Goal: Check status: Check status

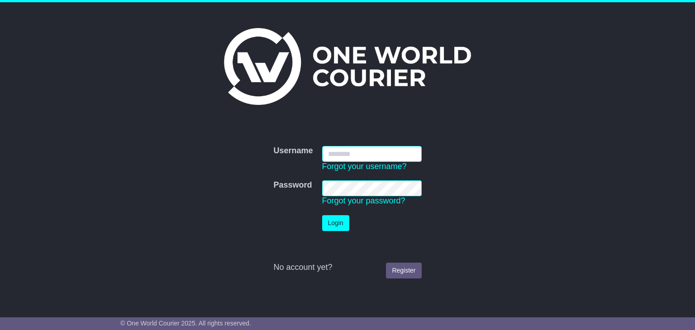
type input "**********"
click at [344, 224] on button "Login" at bounding box center [335, 223] width 27 height 16
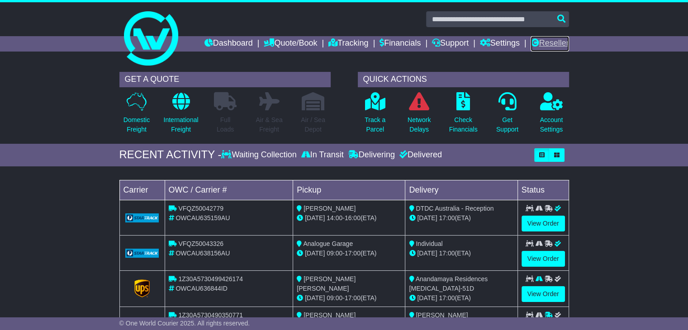
click at [554, 38] on link "Reseller" at bounding box center [550, 43] width 38 height 15
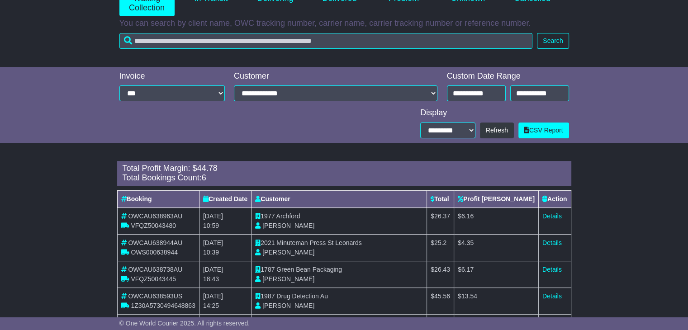
scroll to position [286, 0]
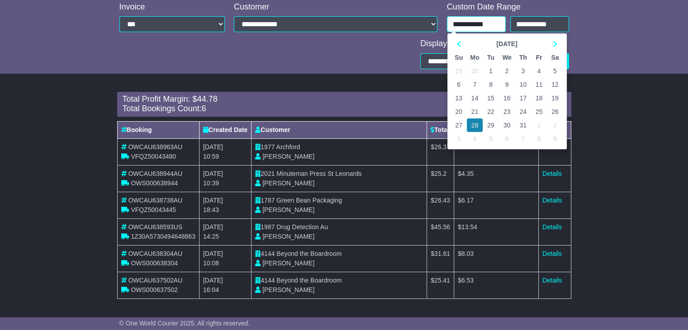
click at [473, 21] on input "**********" at bounding box center [476, 24] width 59 height 16
click at [557, 40] on th at bounding box center [555, 44] width 16 height 14
click at [493, 125] on td "26" at bounding box center [491, 126] width 16 height 14
type input "**********"
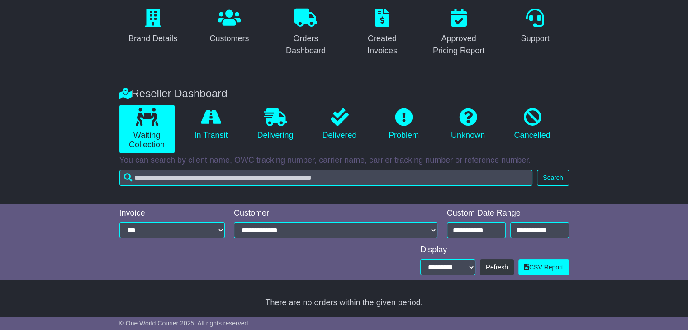
scroll to position [260, 0]
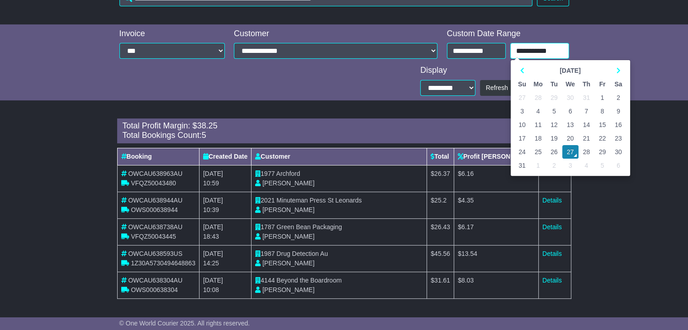
click at [527, 50] on input "**********" at bounding box center [539, 51] width 59 height 16
click at [555, 152] on td "26" at bounding box center [554, 152] width 16 height 14
type input "**********"
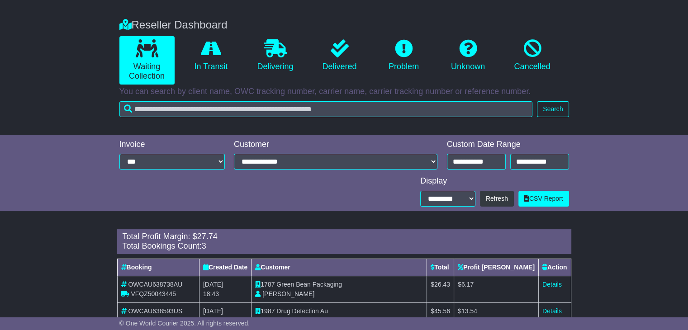
scroll to position [148, 0]
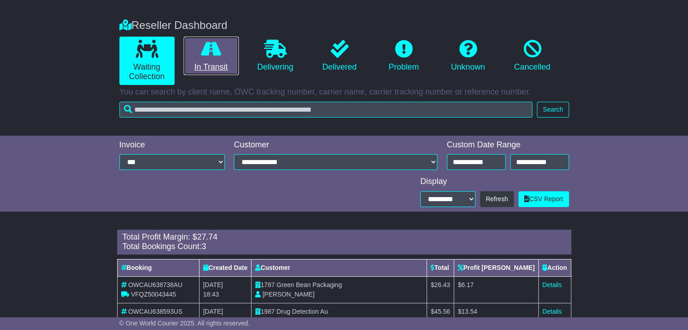
click at [217, 61] on link "In Transit" at bounding box center [211, 56] width 55 height 39
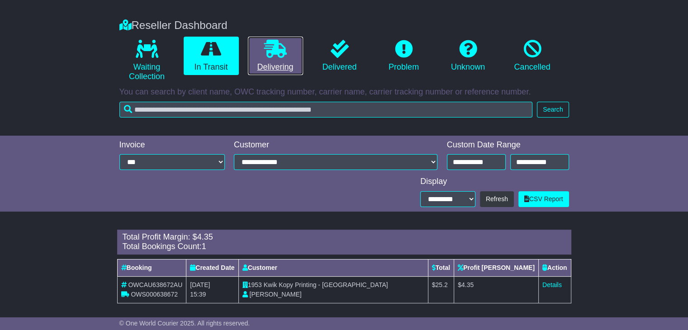
click at [279, 65] on link "Delivering" at bounding box center [275, 56] width 55 height 39
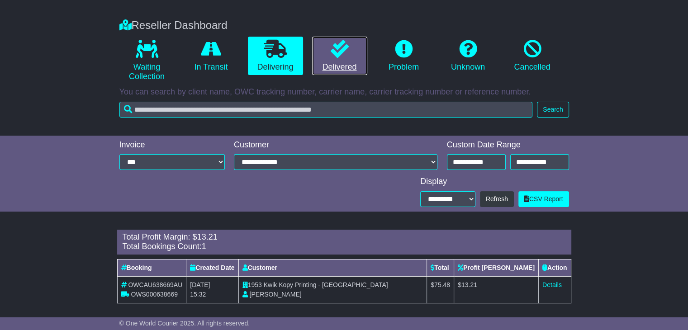
click at [333, 65] on link "Delivered" at bounding box center [339, 56] width 55 height 39
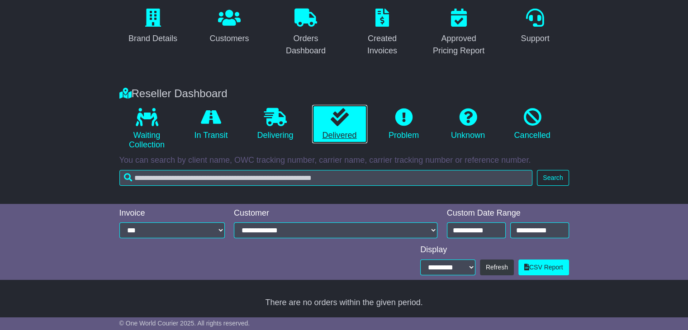
scroll to position [80, 0]
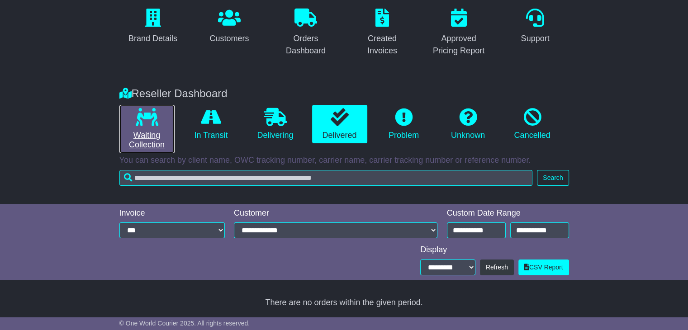
click at [145, 105] on link "Waiting Collection" at bounding box center [146, 129] width 55 height 48
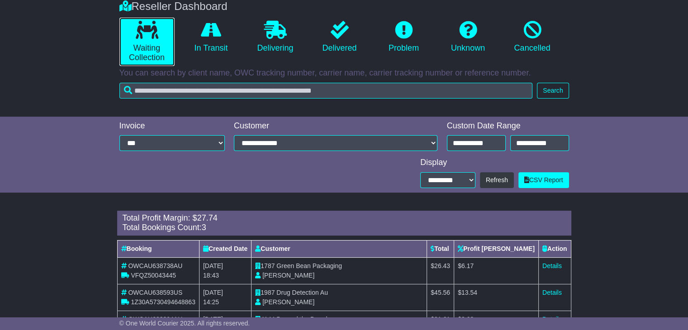
scroll to position [206, 0]
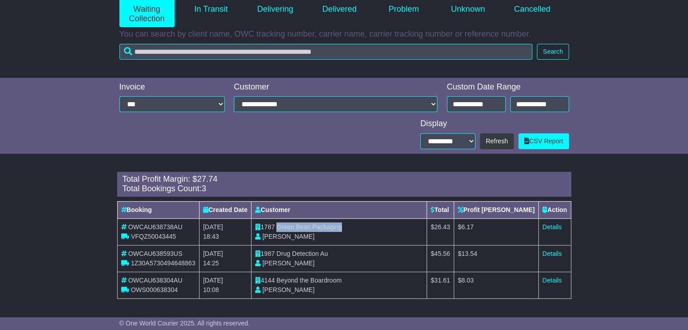
drag, startPoint x: 282, startPoint y: 226, endPoint x: 350, endPoint y: 227, distance: 68.3
click at [350, 227] on td "1787 Green Bean Packaging Karim Zaidi" at bounding box center [340, 231] width 176 height 27
copy span "Green Bean Packaging"
drag, startPoint x: 308, startPoint y: 255, endPoint x: 310, endPoint y: 243, distance: 11.5
click at [308, 254] on span "Drug Detection Au" at bounding box center [302, 253] width 52 height 7
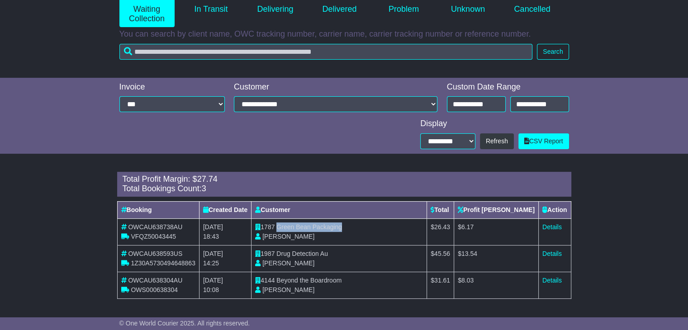
drag, startPoint x: 347, startPoint y: 227, endPoint x: 282, endPoint y: 225, distance: 64.7
click at [282, 225] on td "1787 Green Bean Packaging Karim Zaidi" at bounding box center [340, 231] width 176 height 27
copy span "Green Bean Packaging"
click at [556, 222] on td "Details" at bounding box center [554, 231] width 33 height 27
click at [553, 225] on link "Details" at bounding box center [551, 226] width 19 height 7
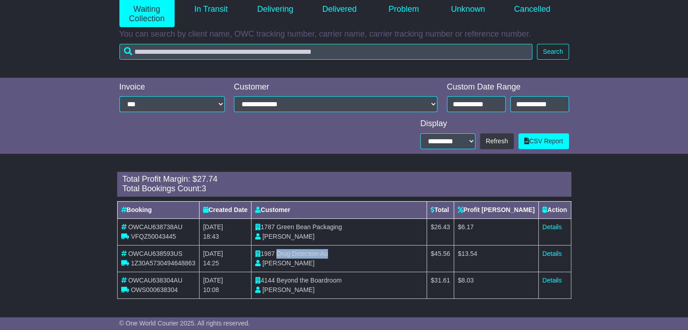
drag, startPoint x: 281, startPoint y: 252, endPoint x: 331, endPoint y: 252, distance: 50.2
click at [328, 252] on span "Drug Detection Au" at bounding box center [302, 253] width 52 height 7
copy span "Drug Detection Au"
click at [552, 251] on link "Details" at bounding box center [551, 253] width 19 height 7
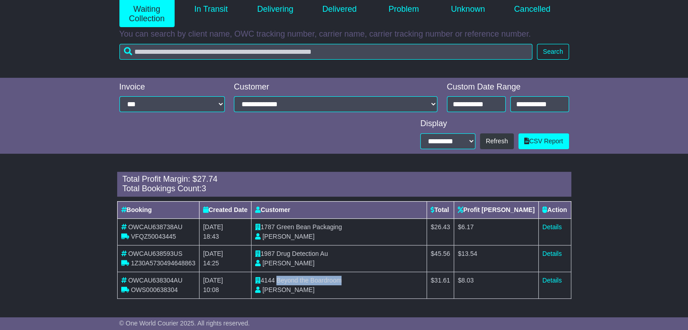
drag, startPoint x: 280, startPoint y: 279, endPoint x: 346, endPoint y: 279, distance: 65.1
click at [346, 279] on td "4144 Beyond the Boardroom Sophie Dean" at bounding box center [340, 285] width 176 height 27
copy span "Beyond the Boardroom"
click at [556, 280] on link "Details" at bounding box center [551, 280] width 19 height 7
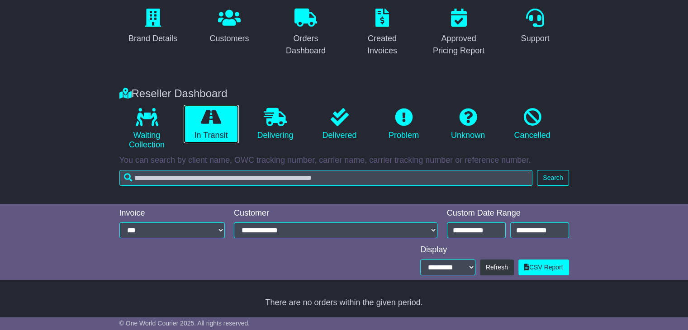
scroll to position [153, 0]
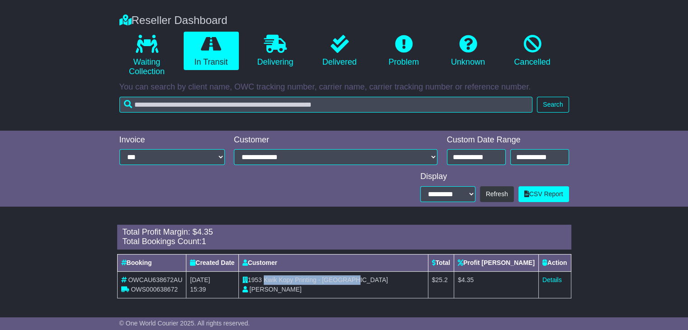
drag, startPoint x: 268, startPoint y: 277, endPoint x: 357, endPoint y: 280, distance: 89.2
click at [357, 280] on td "1953 Kwik Kopy Printing - Perth CBD Shahna Nixon" at bounding box center [333, 284] width 190 height 27
copy span "Kwik Kopy Printing - Perth CBD"
click at [544, 280] on link "Details" at bounding box center [551, 279] width 19 height 7
click at [284, 48] on icon at bounding box center [275, 44] width 23 height 18
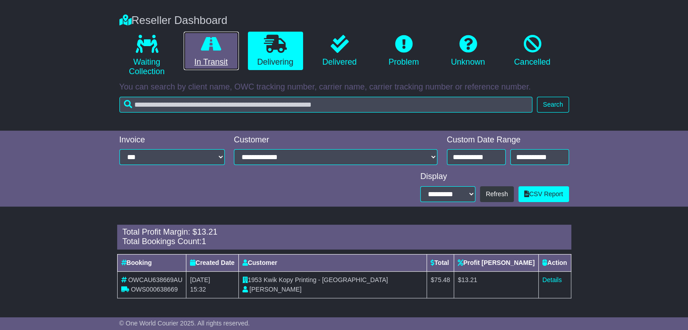
click at [205, 62] on link "In Transit" at bounding box center [211, 51] width 55 height 39
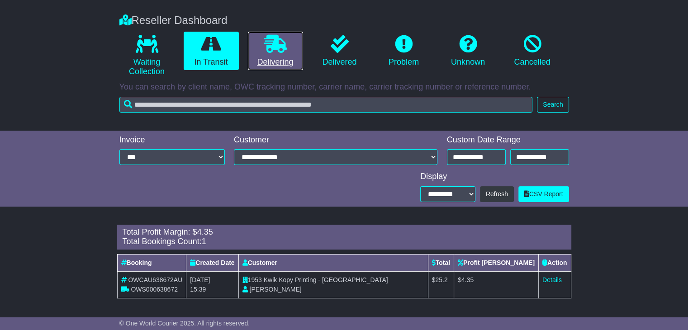
click at [271, 46] on icon at bounding box center [275, 44] width 23 height 18
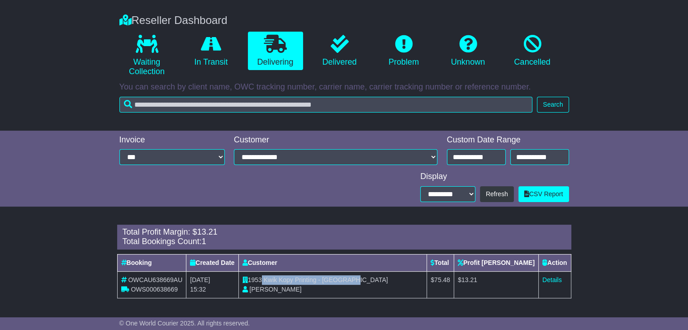
drag, startPoint x: 358, startPoint y: 278, endPoint x: 266, endPoint y: 278, distance: 91.4
click at [266, 278] on td "1953 Kwik Kopy Printing - Perth CBD Shahna Nixon" at bounding box center [332, 284] width 189 height 27
copy td "Kwik Kopy Printing - Perth CBD"
click at [552, 277] on link "Details" at bounding box center [551, 279] width 19 height 7
click at [549, 281] on link "Details" at bounding box center [551, 279] width 19 height 7
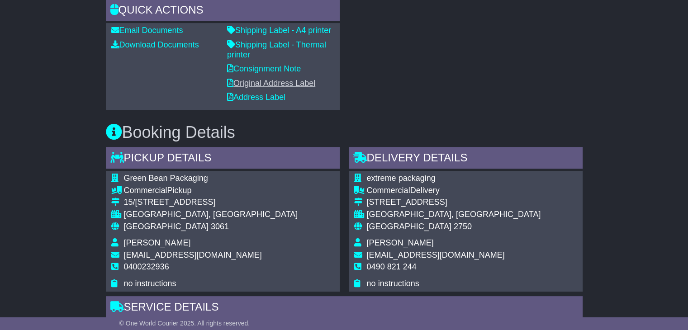
scroll to position [452, 0]
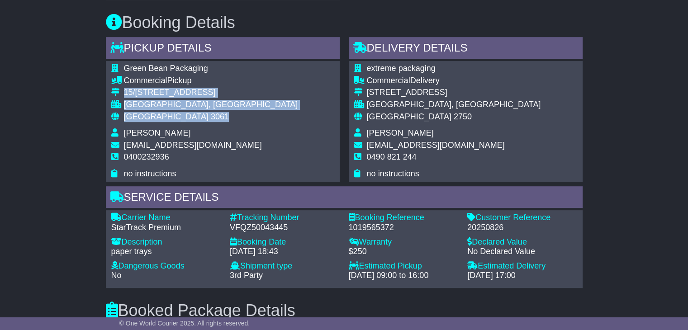
drag, startPoint x: 184, startPoint y: 117, endPoint x: 124, endPoint y: 89, distance: 65.8
click at [124, 89] on tbody "Green Bean Packaging Commercial Pickup 15/1805-1825 Sydney Road CAMPBELLFIELD, …" at bounding box center [204, 121] width 187 height 115
copy tbody "15/1805-1825 Sydney Road CAMPBELLFIELD, VIC Australia 3061"
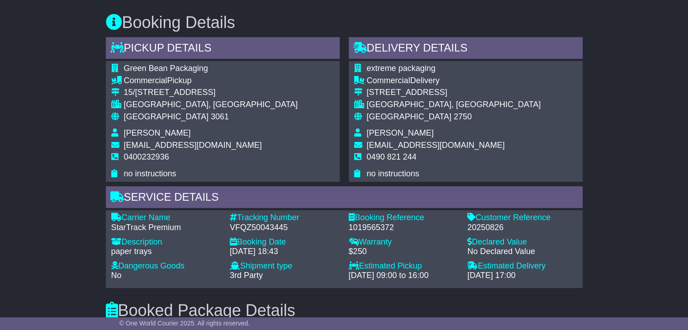
click at [143, 157] on span "0400232936" at bounding box center [146, 156] width 45 height 9
copy span "0400232936"
click at [260, 223] on div "VFQZ50043445" at bounding box center [285, 228] width 110 height 10
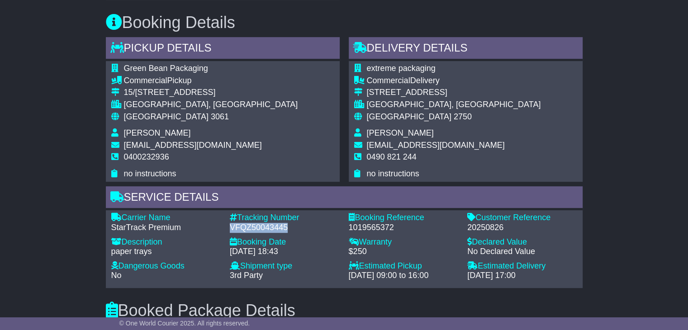
click at [260, 223] on div "VFQZ50043445" at bounding box center [285, 228] width 110 height 10
copy div "VFQZ50043445"
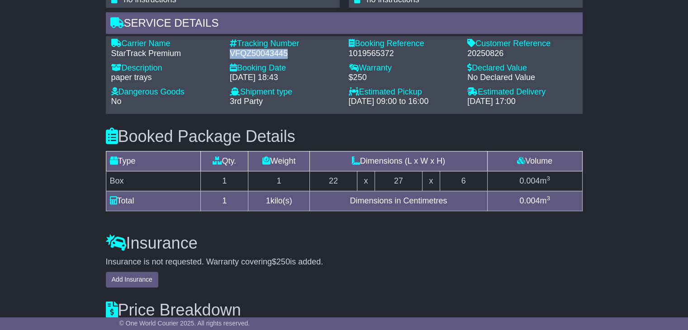
scroll to position [633, 0]
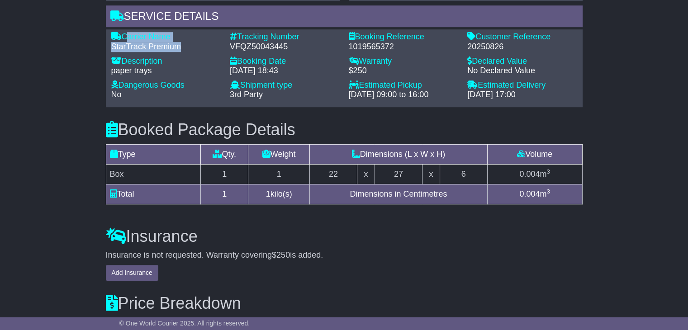
drag, startPoint x: 171, startPoint y: 47, endPoint x: 123, endPoint y: 37, distance: 49.4
click at [123, 37] on div "Carrier Name - StarTrack Premium" at bounding box center [166, 41] width 119 height 19
copy div "Carrier Name - StarTrack Premium"
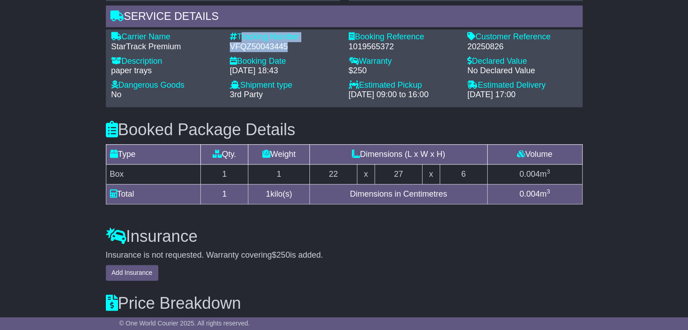
drag, startPoint x: 286, startPoint y: 45, endPoint x: 239, endPoint y: 34, distance: 47.7
click at [239, 34] on div "Tracking Number - VFQZ50043445" at bounding box center [284, 41] width 119 height 19
copy div "Tracking Number - VFQZ50043445"
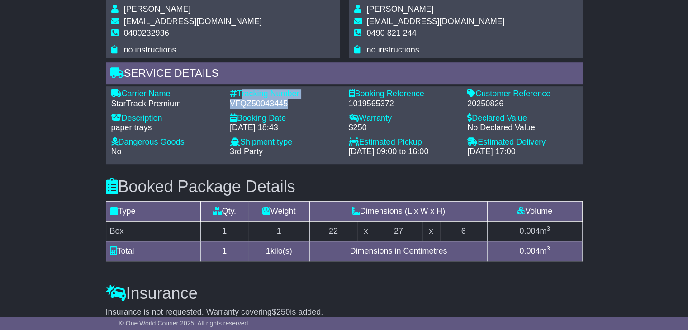
scroll to position [407, 0]
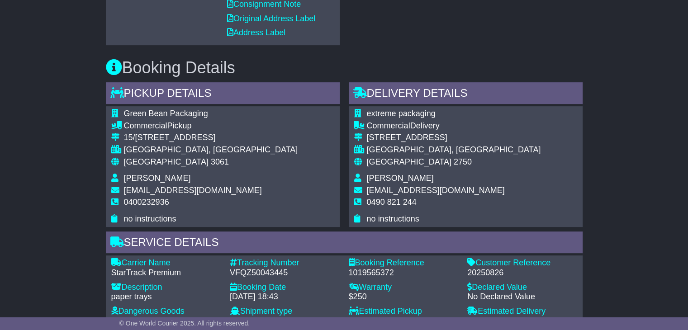
click at [204, 111] on span "Green Bean Packaging" at bounding box center [166, 113] width 84 height 9
drag, startPoint x: 207, startPoint y: 113, endPoint x: 125, endPoint y: 111, distance: 81.9
click at [125, 111] on span "Green Bean Packaging" at bounding box center [166, 113] width 84 height 9
copy span "Green Bean Packaging"
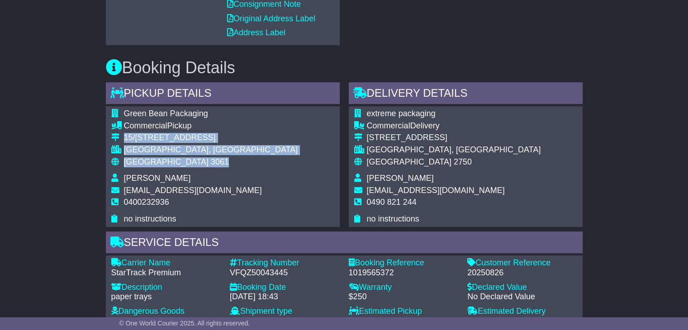
drag, startPoint x: 178, startPoint y: 159, endPoint x: 124, endPoint y: 138, distance: 57.3
click at [124, 138] on tbody "Green Bean Packaging Commercial Pickup 15/1805-1825 Sydney Road CAMPBELLFIELD, …" at bounding box center [204, 166] width 187 height 115
copy tbody "15/1805-1825 Sydney Road CAMPBELLFIELD, VIC Australia 3061"
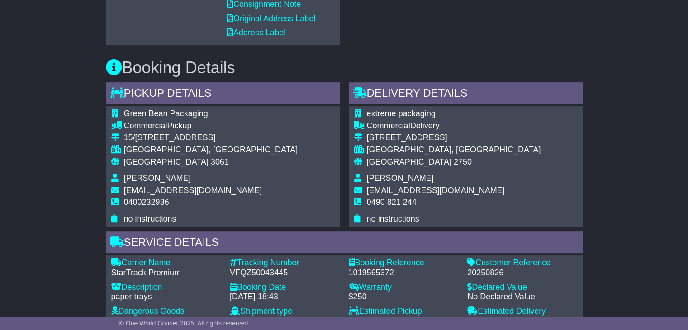
click at [138, 201] on span "0400232936" at bounding box center [146, 202] width 45 height 9
copy span "0400232936"
click at [251, 275] on div "VFQZ50043445" at bounding box center [285, 273] width 110 height 10
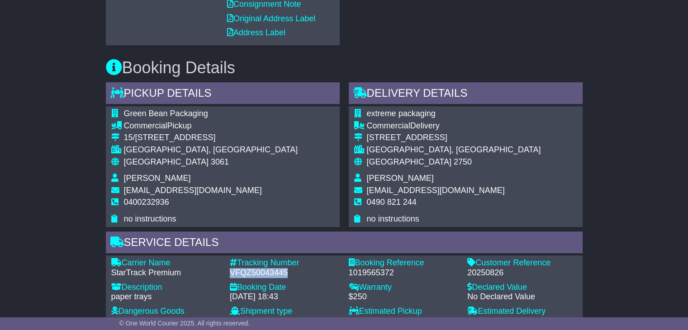
copy div "VFQZ50043445"
drag, startPoint x: 180, startPoint y: 271, endPoint x: 123, endPoint y: 263, distance: 57.1
click at [123, 263] on div "Carrier Name - StarTrack Premium" at bounding box center [166, 267] width 119 height 19
copy div "Carrier Name - StarTrack Premium"
drag, startPoint x: 288, startPoint y: 272, endPoint x: 241, endPoint y: 265, distance: 47.6
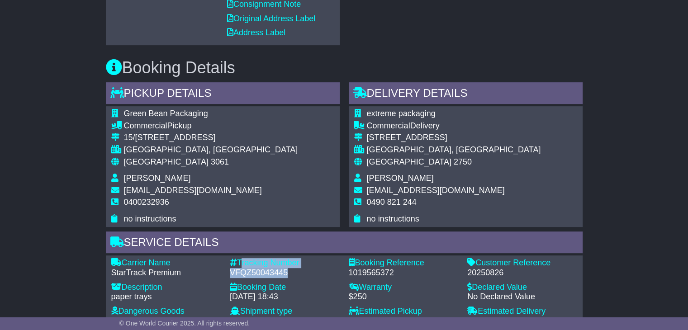
click at [241, 265] on div "Tracking Number - VFQZ50043445" at bounding box center [284, 267] width 119 height 19
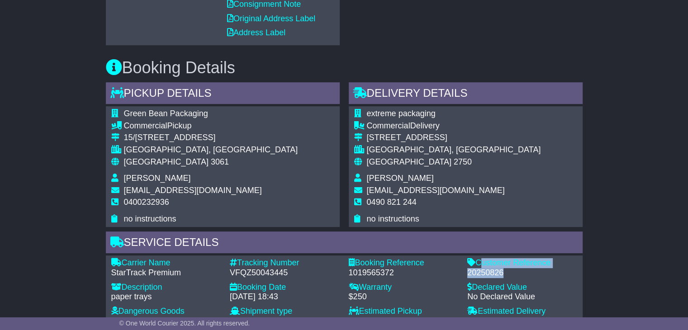
drag, startPoint x: 504, startPoint y: 275, endPoint x: 477, endPoint y: 263, distance: 30.0
click at [477, 263] on div "Customer Reference - 20250826" at bounding box center [522, 267] width 119 height 19
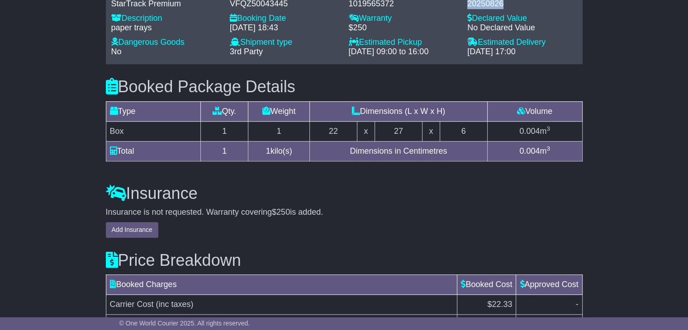
scroll to position [679, 0]
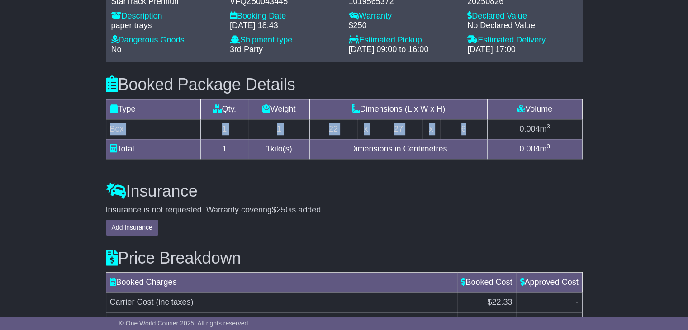
drag, startPoint x: 470, startPoint y: 127, endPoint x: 110, endPoint y: 124, distance: 359.6
click at [110, 124] on tr "Box 1 1 22 x 27 x 6 0.004 m 3" at bounding box center [344, 129] width 476 height 20
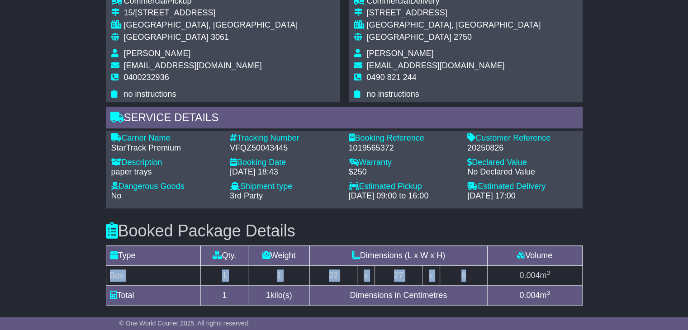
scroll to position [498, 0]
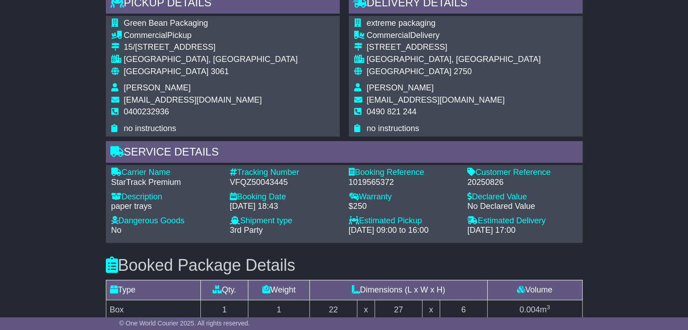
click at [381, 87] on span "Zac Atkinson" at bounding box center [400, 87] width 67 height 9
click at [142, 71] on span "[GEOGRAPHIC_DATA]" at bounding box center [166, 71] width 85 height 9
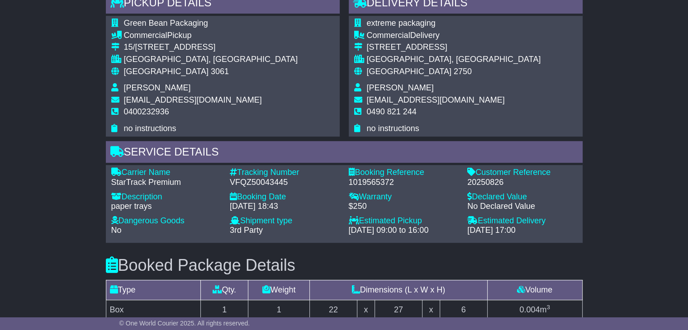
click at [379, 114] on span "0490 821 244" at bounding box center [392, 111] width 50 height 9
click at [142, 71] on span "[GEOGRAPHIC_DATA]" at bounding box center [166, 71] width 85 height 9
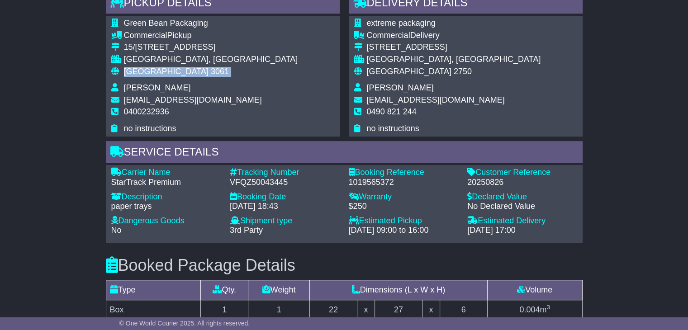
click at [142, 71] on span "[GEOGRAPHIC_DATA]" at bounding box center [166, 71] width 85 height 9
click at [388, 68] on span "[GEOGRAPHIC_DATA]" at bounding box center [409, 71] width 85 height 9
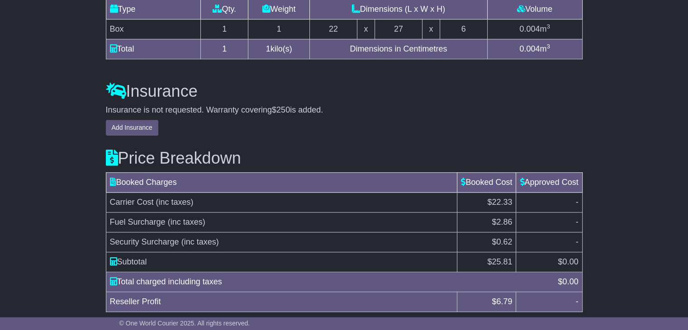
scroll to position [811, 0]
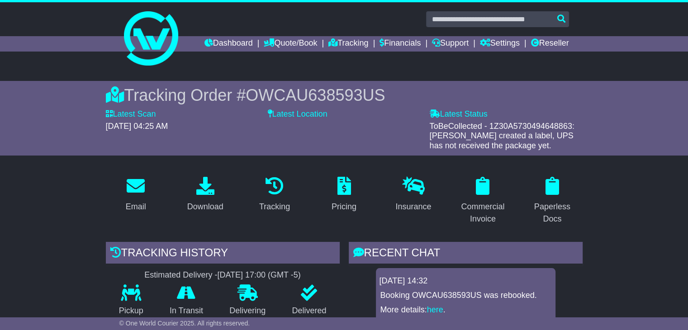
scroll to position [317, 0]
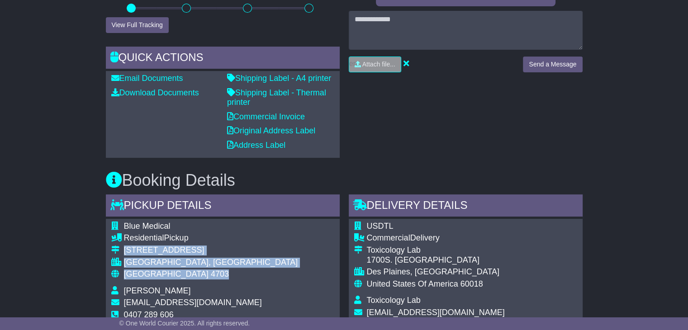
drag, startPoint x: 172, startPoint y: 273, endPoint x: 122, endPoint y: 247, distance: 56.4
click at [122, 247] on tbody "Blue Medical Residential Pickup [STREET_ADDRESS] [GEOGRAPHIC_DATA], [GEOGRAPHIC…" at bounding box center [204, 279] width 187 height 115
copy tbody "[STREET_ADDRESS]"
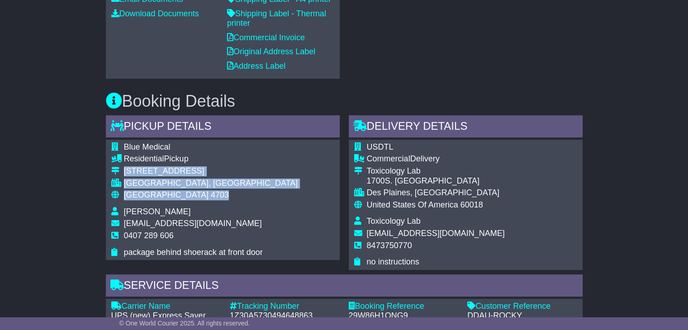
scroll to position [452, 0]
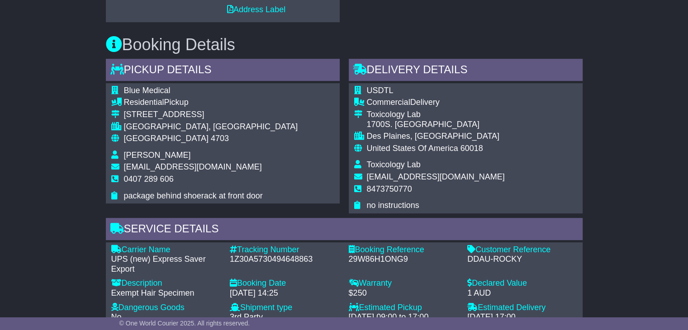
click at [153, 180] on span "0407 289 606" at bounding box center [149, 179] width 50 height 9
copy tbody "0407 289 606"
click at [270, 264] on div "Tracking Number - 1Z30A5730494648863" at bounding box center [284, 259] width 119 height 29
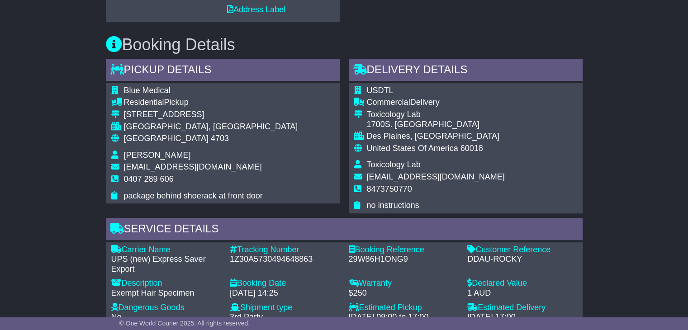
click at [273, 259] on div "1Z30A5730494648863" at bounding box center [285, 260] width 110 height 10
copy div "1Z30A5730494648863"
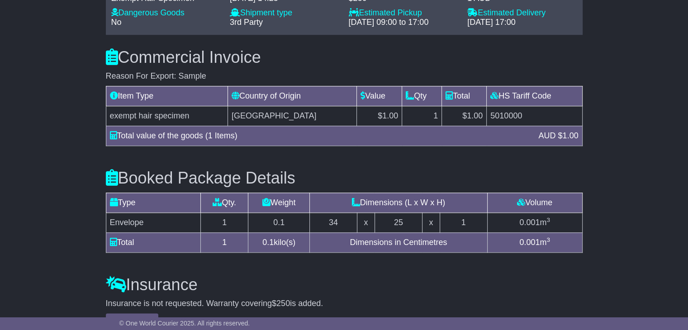
scroll to position [679, 0]
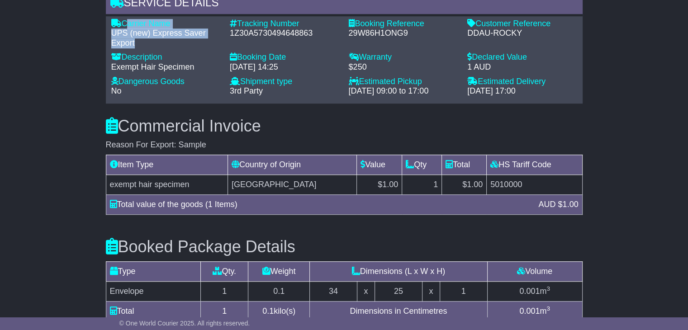
drag, startPoint x: 141, startPoint y: 42, endPoint x: 126, endPoint y: 24, distance: 23.7
click at [126, 24] on div "Carrier Name - UPS (new) Express Saver Export" at bounding box center [166, 33] width 119 height 29
copy div "Carrier Name - UPS (new) Express Saver Export"
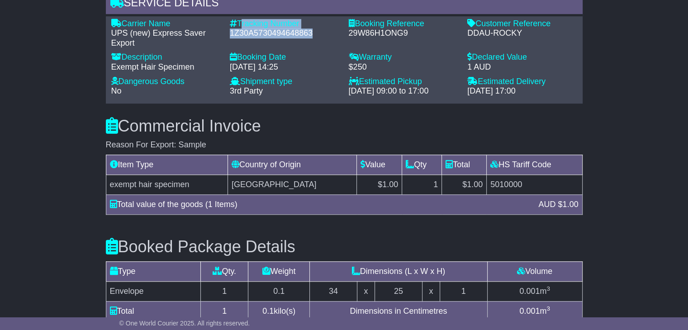
drag, startPoint x: 313, startPoint y: 31, endPoint x: 241, endPoint y: 21, distance: 73.1
click at [241, 21] on div "Tracking Number - 1Z30A5730494648863" at bounding box center [284, 33] width 119 height 29
copy div "Tracking Number - 1Z30A5730494648863"
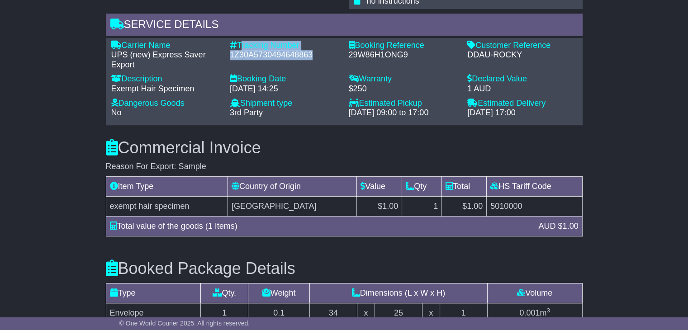
scroll to position [585, 0]
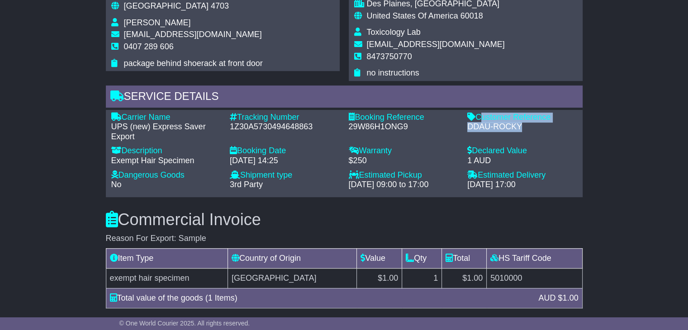
drag, startPoint x: 523, startPoint y: 125, endPoint x: 479, endPoint y: 115, distance: 45.0
click at [479, 115] on div "Customer Reference - DDAU-ROCKY" at bounding box center [522, 127] width 119 height 29
copy div "Customer Reference - DDAU-ROCKY"
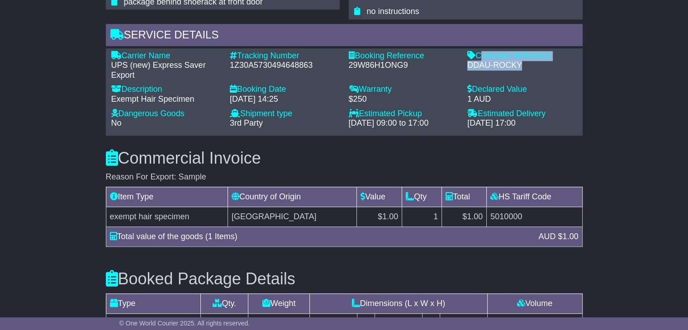
scroll to position [721, 0]
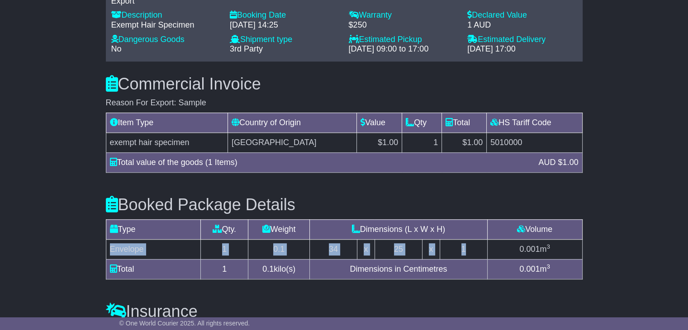
drag, startPoint x: 477, startPoint y: 249, endPoint x: 111, endPoint y: 252, distance: 366.4
click at [111, 252] on tr "Envelope 1 0.1 34 x 25 x 1 0.001 m 3" at bounding box center [344, 249] width 476 height 20
copy tr "Envelope 1 0.1 34 x 25 x 1"
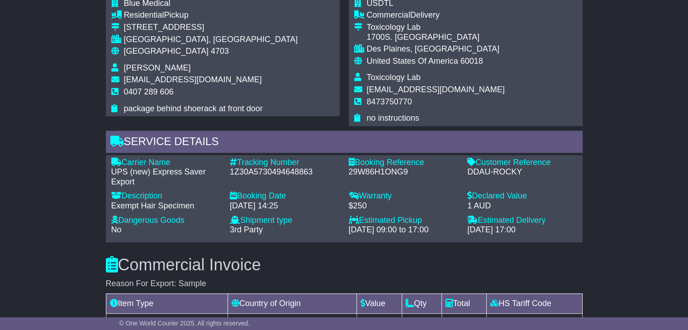
scroll to position [494, 0]
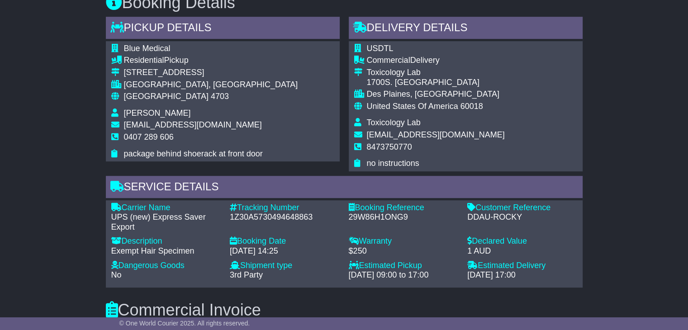
click at [397, 120] on span "Toxicology Lab" at bounding box center [394, 122] width 54 height 9
copy tbody "Toxicology Lab"
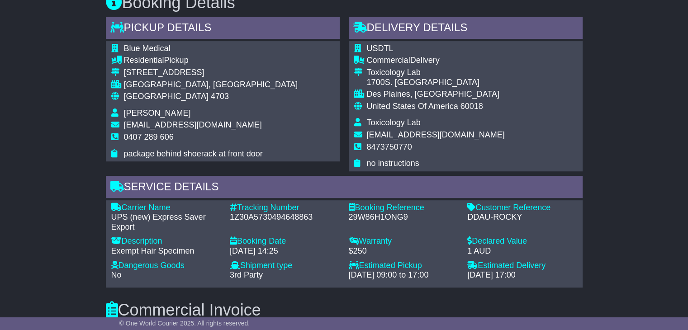
click at [381, 148] on span "8473750770" at bounding box center [389, 146] width 45 height 9
copy span "8473750770"
click at [149, 100] on span "[GEOGRAPHIC_DATA]" at bounding box center [166, 96] width 85 height 9
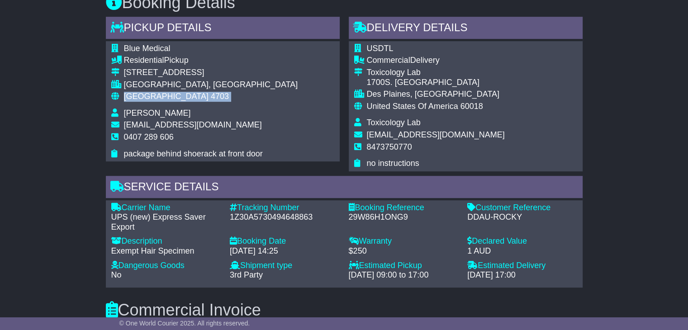
click at [149, 100] on span "[GEOGRAPHIC_DATA]" at bounding box center [166, 96] width 85 height 9
click at [395, 108] on span "United States Of America" at bounding box center [412, 106] width 91 height 9
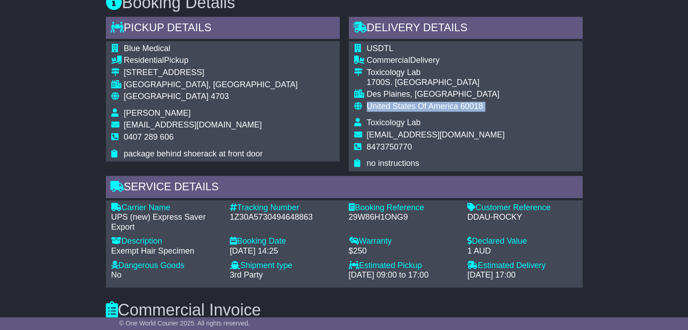
click at [395, 108] on span "United States Of America" at bounding box center [412, 106] width 91 height 9
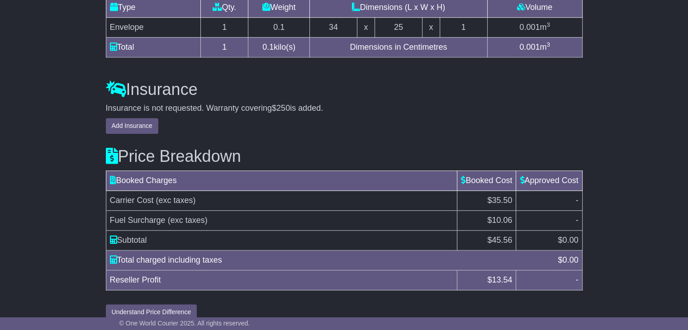
scroll to position [953, 0]
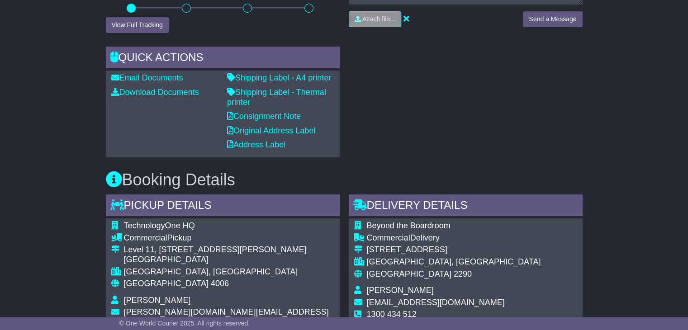
scroll to position [362, 0]
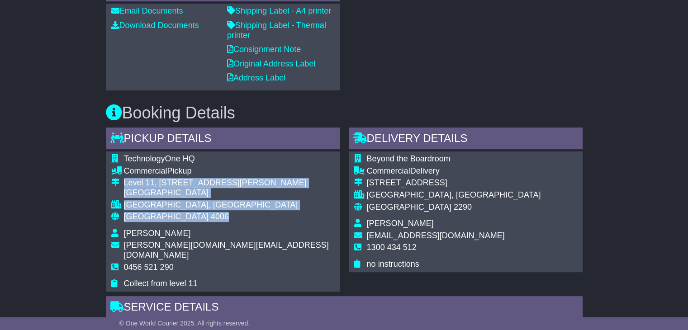
drag, startPoint x: 174, startPoint y: 213, endPoint x: 123, endPoint y: 183, distance: 59.2
click at [123, 183] on tbody "TechnologyOne HQ Commercial Pickup [STREET_ADDRESS][PERSON_NAME] [GEOGRAPHIC_DA…" at bounding box center [222, 221] width 223 height 135
copy tbody "[STREET_ADDRESS][PERSON_NAME]"
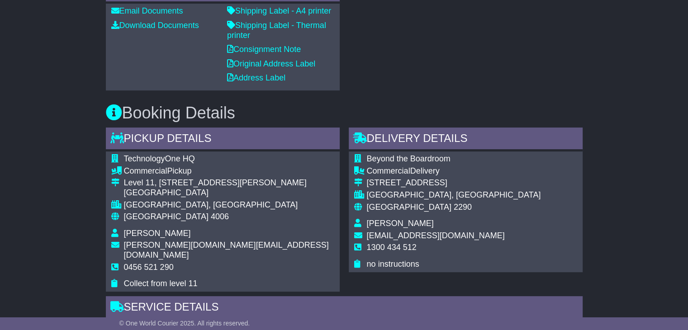
click at [162, 263] on span "0456 521 290" at bounding box center [149, 267] width 50 height 9
copy tbody "0456 521 290"
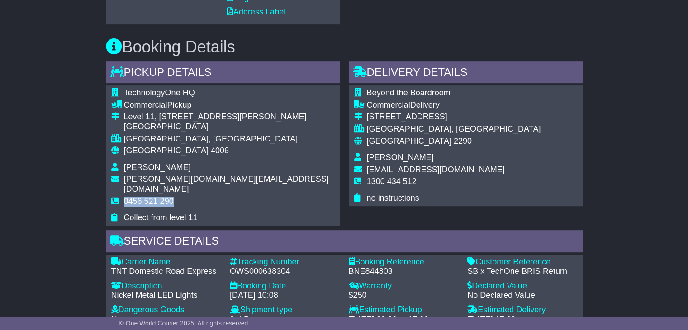
scroll to position [498, 0]
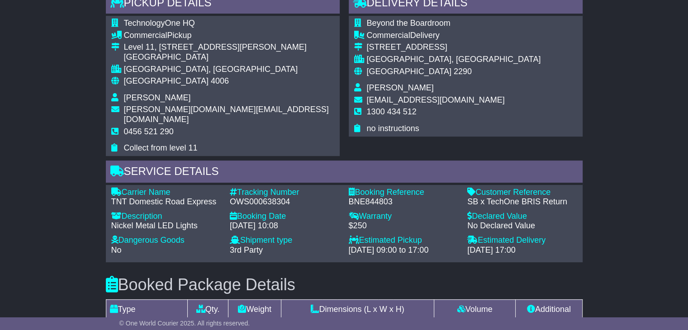
click at [259, 197] on div "OWS000638304" at bounding box center [285, 202] width 110 height 10
copy div "OWS000638304"
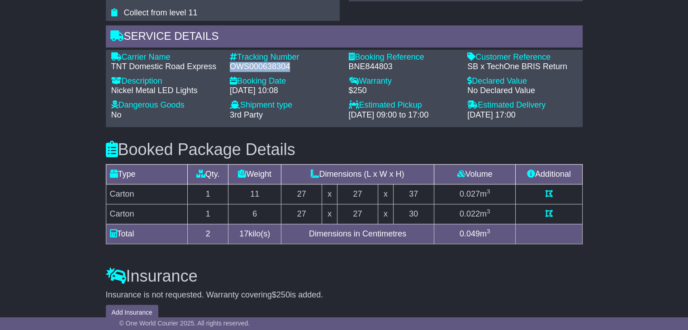
scroll to position [633, 0]
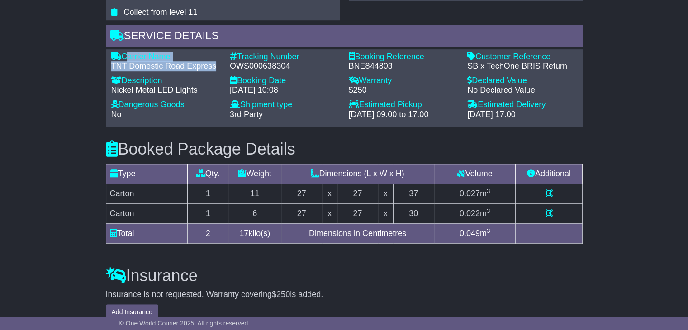
drag, startPoint x: 214, startPoint y: 55, endPoint x: 124, endPoint y: 42, distance: 90.9
click at [124, 52] on div "Carrier Name - TNT Domestic Road Express" at bounding box center [166, 61] width 119 height 19
copy div "Carrier Name - TNT Domestic Road Express"
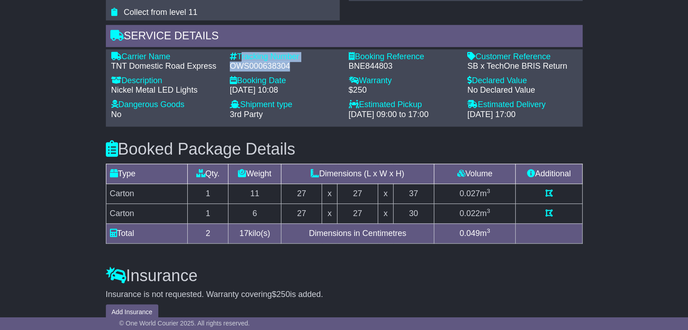
drag, startPoint x: 293, startPoint y: 53, endPoint x: 241, endPoint y: 46, distance: 53.0
click at [241, 52] on div "Tracking Number - OWS000638304" at bounding box center [284, 61] width 119 height 19
copy div "Tracking Number - OWS000638304"
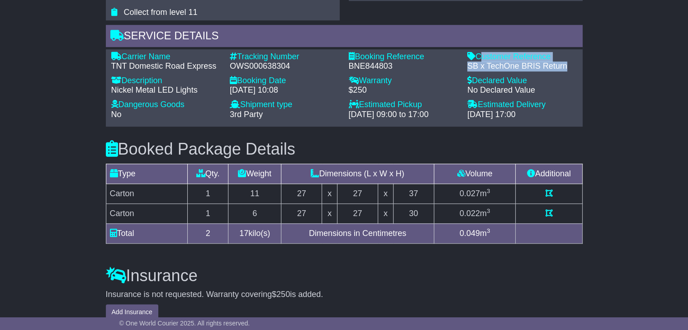
drag, startPoint x: 568, startPoint y: 55, endPoint x: 479, endPoint y: 43, distance: 89.9
click at [479, 52] on div "Customer Reference - SB x TechOne BRIS Return" at bounding box center [522, 61] width 119 height 19
copy div "Customer Reference - SB x TechOne BRIS Return"
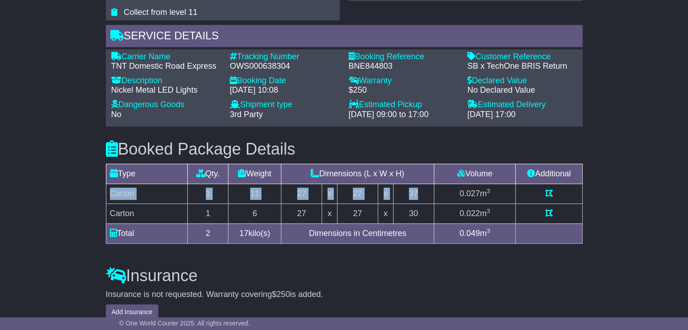
drag, startPoint x: 426, startPoint y: 180, endPoint x: 109, endPoint y: 185, distance: 317.1
click at [109, 185] on tr "Carton 1 11 27 x 27 x 37 0.027 m 3" at bounding box center [344, 194] width 476 height 20
copy tr "Carton 1 11 27 x 27 x 37"
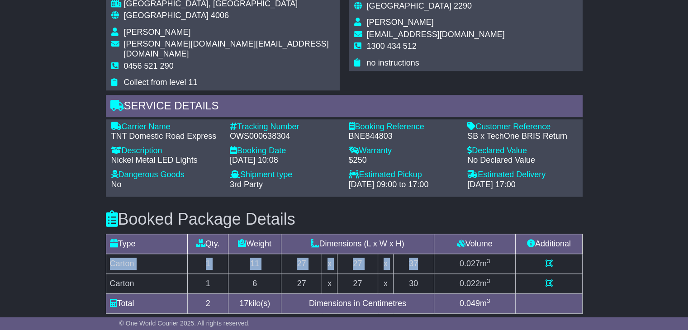
scroll to position [498, 0]
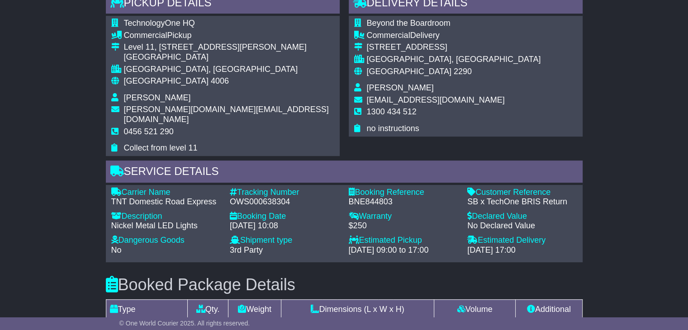
click at [384, 87] on span "Sophie Dean" at bounding box center [400, 87] width 67 height 9
copy tbody "Sophie Dean"
click at [389, 113] on span "1300 434 512" at bounding box center [392, 111] width 50 height 9
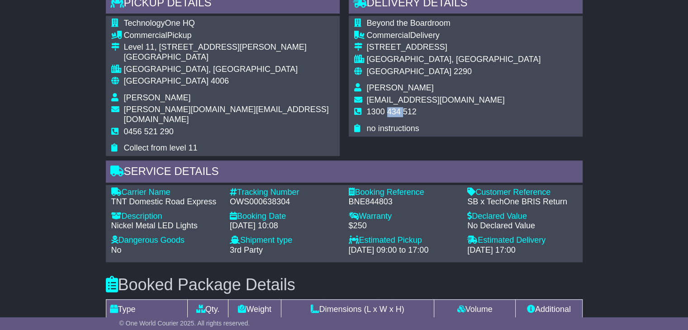
click at [389, 113] on span "1300 434 512" at bounding box center [392, 111] width 50 height 9
copy tbody "1300 434 512"
click at [147, 82] on span "[GEOGRAPHIC_DATA]" at bounding box center [166, 80] width 85 height 9
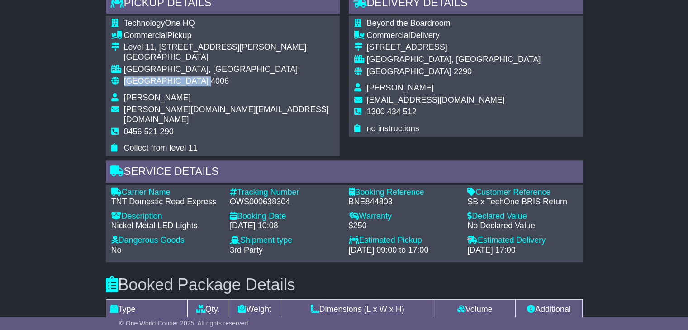
click at [147, 82] on span "[GEOGRAPHIC_DATA]" at bounding box center [166, 80] width 85 height 9
copy tbody "Australia 4006"
click at [385, 64] on td "REDHEAD, NSW" at bounding box center [454, 61] width 174 height 12
click at [384, 68] on span "[GEOGRAPHIC_DATA]" at bounding box center [409, 71] width 85 height 9
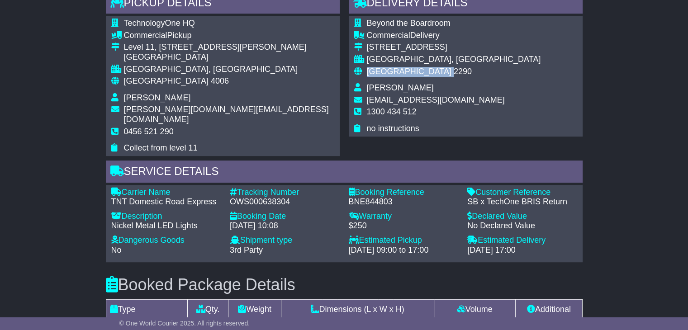
click at [384, 68] on span "[GEOGRAPHIC_DATA]" at bounding box center [409, 71] width 85 height 9
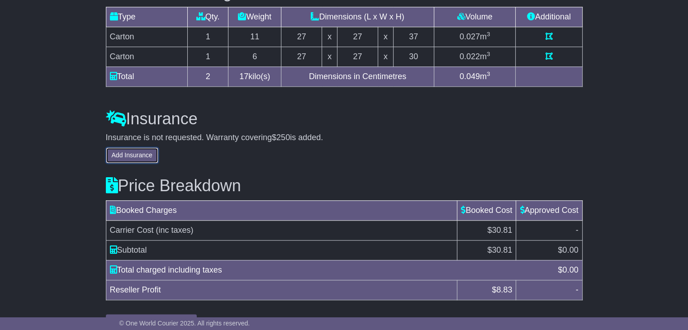
scroll to position [801, 0]
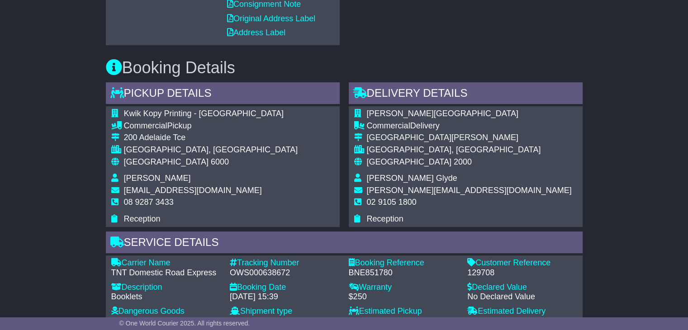
scroll to position [407, 0]
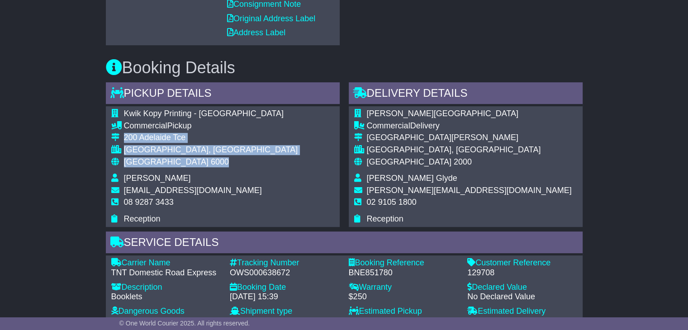
drag, startPoint x: 174, startPoint y: 161, endPoint x: 119, endPoint y: 134, distance: 60.9
click at [119, 134] on tbody "Kwik Kopy Printing - [GEOGRAPHIC_DATA] Commercial Pickup [STREET_ADDRESS] [GEOG…" at bounding box center [204, 166] width 187 height 115
copy tbody "[STREET_ADDRESS]"
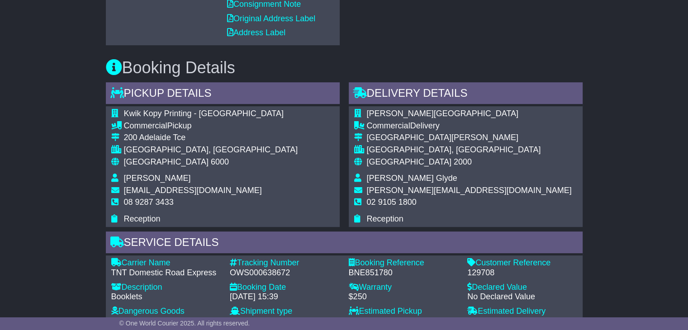
click at [152, 203] on span "08 9287 3433" at bounding box center [149, 202] width 50 height 9
copy tbody "08 9287 3433"
click at [267, 270] on div "OWS000638672" at bounding box center [285, 273] width 110 height 10
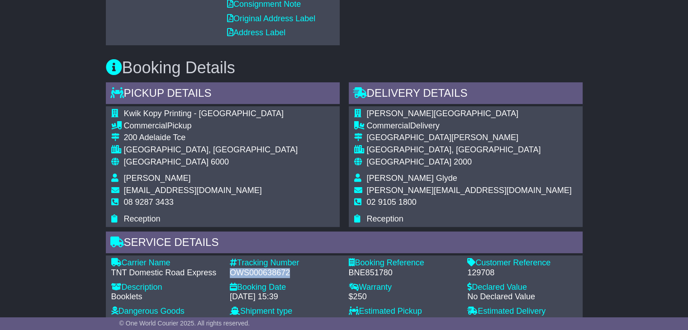
click at [267, 270] on div "OWS000638672" at bounding box center [285, 273] width 110 height 10
copy div "OWS000638672"
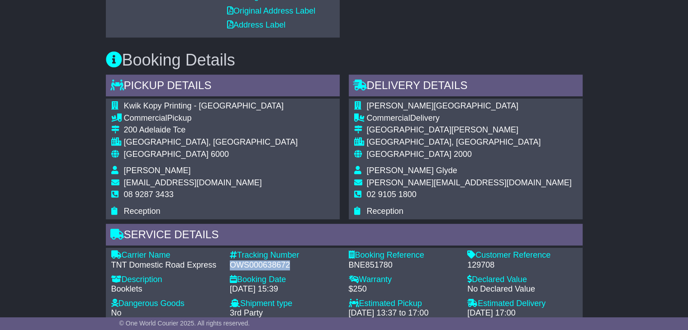
scroll to position [588, 0]
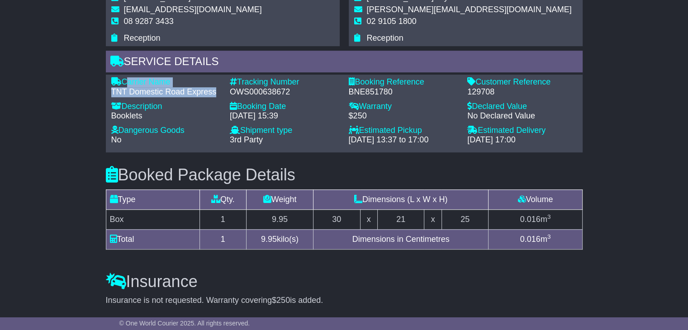
drag, startPoint x: 217, startPoint y: 91, endPoint x: 125, endPoint y: 81, distance: 92.4
click at [125, 81] on div "Carrier Name - TNT Domestic Road Express" at bounding box center [166, 86] width 119 height 19
copy div "Carrier Name - TNT Domestic Road Express"
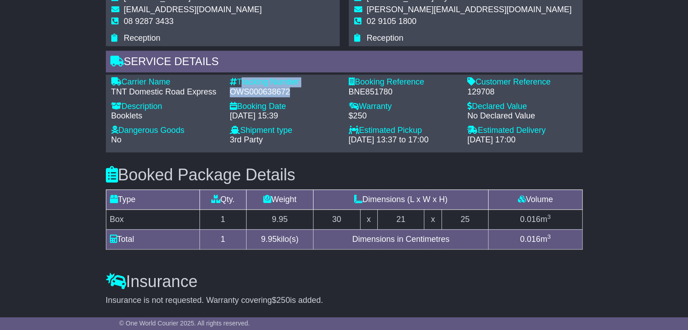
drag, startPoint x: 288, startPoint y: 90, endPoint x: 239, endPoint y: 79, distance: 50.0
click at [239, 79] on div "Tracking Number - OWS000638672" at bounding box center [284, 86] width 119 height 19
copy div "Tracking Number - OWS000638672"
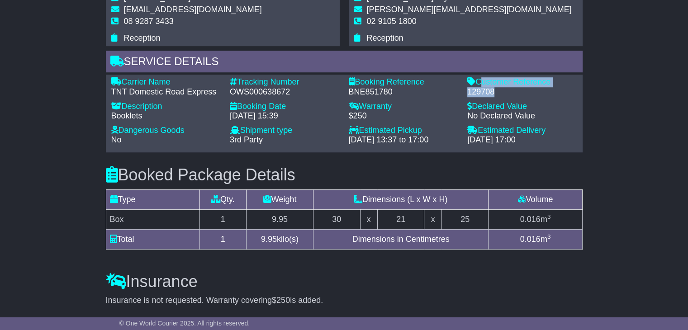
drag, startPoint x: 496, startPoint y: 89, endPoint x: 478, endPoint y: 81, distance: 19.6
click at [478, 81] on div "Customer Reference - 129708" at bounding box center [522, 86] width 119 height 19
copy div "Customer Reference - 129708"
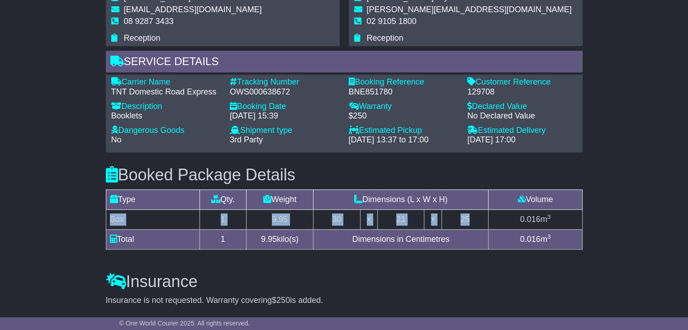
drag, startPoint x: 471, startPoint y: 218, endPoint x: 110, endPoint y: 212, distance: 361.0
click at [110, 212] on tr "Box 1 9.95 30 x 21 x 25 0.016 m 3" at bounding box center [344, 219] width 476 height 20
copy tr "Box 1 9.95 30 x 21 x 25"
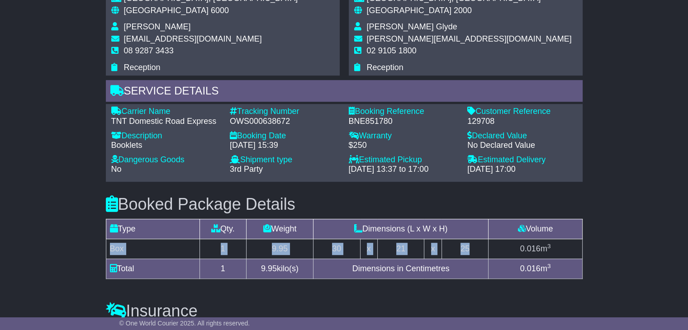
scroll to position [479, 0]
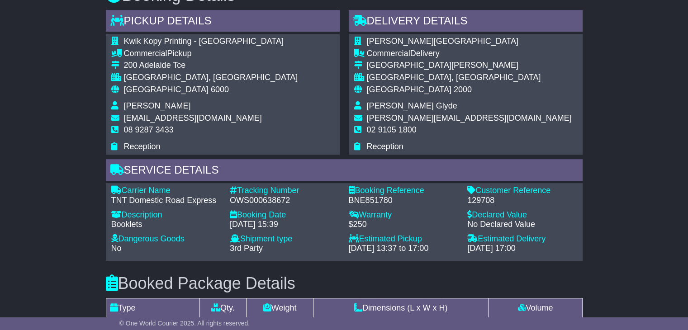
click at [381, 108] on span "[PERSON_NAME] Glyde" at bounding box center [412, 105] width 90 height 9
click at [381, 107] on span "[PERSON_NAME] Glyde" at bounding box center [412, 105] width 90 height 9
copy tbody "[PERSON_NAME] Glyde"
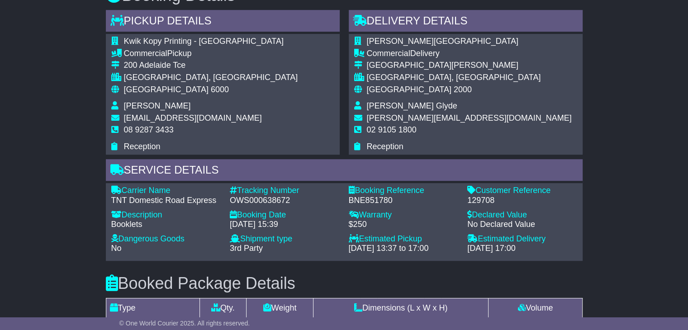
click at [384, 125] on span "02 9105 1800" at bounding box center [392, 129] width 50 height 9
copy tbody "02 9105 1800"
click at [142, 93] on span "[GEOGRAPHIC_DATA]" at bounding box center [166, 89] width 85 height 9
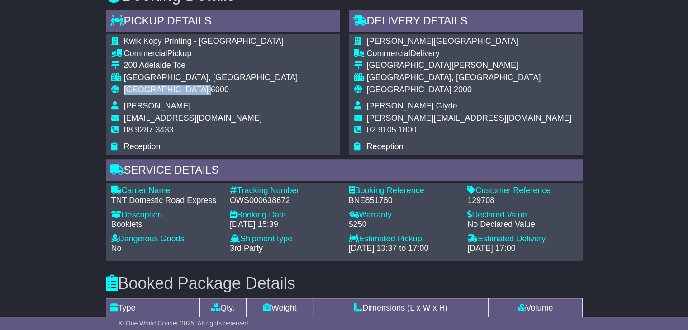
click at [142, 93] on span "[GEOGRAPHIC_DATA]" at bounding box center [166, 89] width 85 height 9
copy tbody "Australia 6000"
click at [391, 87] on span "[GEOGRAPHIC_DATA]" at bounding box center [409, 89] width 85 height 9
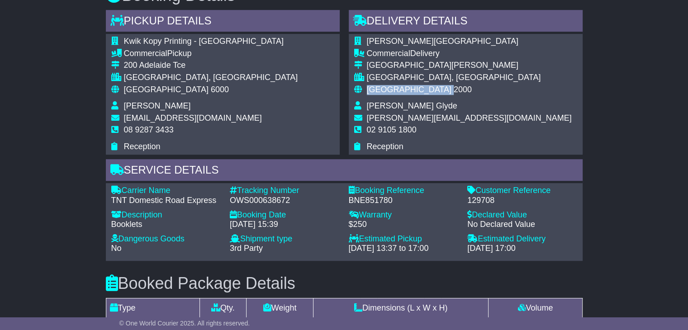
click at [391, 87] on span "[GEOGRAPHIC_DATA]" at bounding box center [409, 89] width 85 height 9
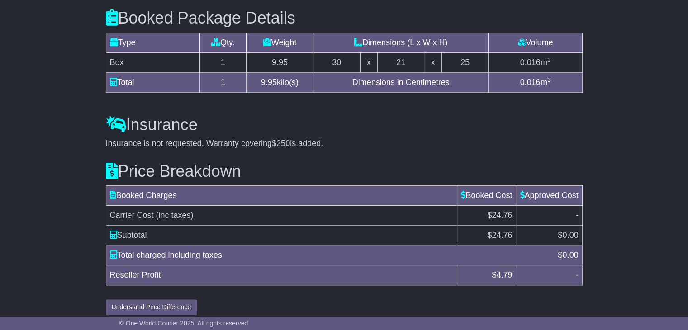
scroll to position [751, 0]
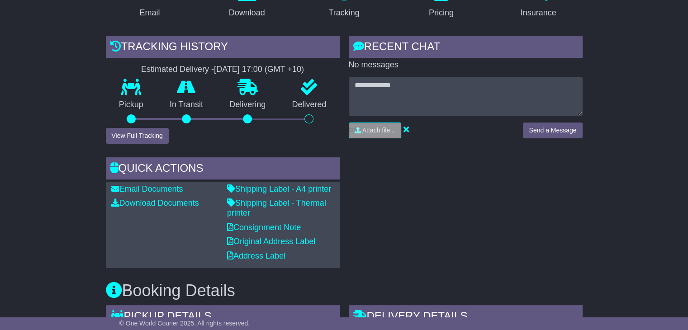
scroll to position [317, 0]
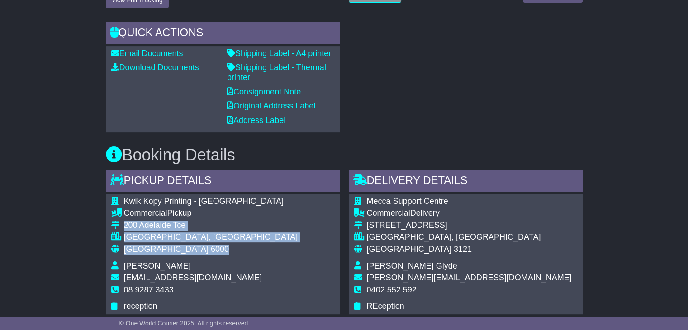
drag, startPoint x: 179, startPoint y: 249, endPoint x: 121, endPoint y: 224, distance: 62.8
click at [121, 224] on tbody "Kwik Kopy Printing - Perth CBD Commercial Pickup 200 Adelaide Tce PERTH, WA Aus…" at bounding box center [204, 254] width 187 height 115
copy tbody "[STREET_ADDRESS]"
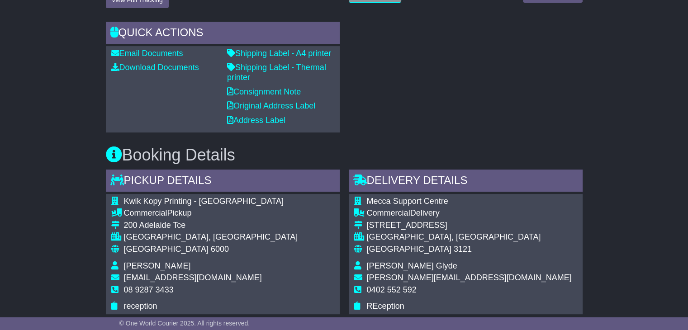
click at [148, 292] on span "08 9287 3433" at bounding box center [149, 289] width 50 height 9
copy tbody "08 9287 3433"
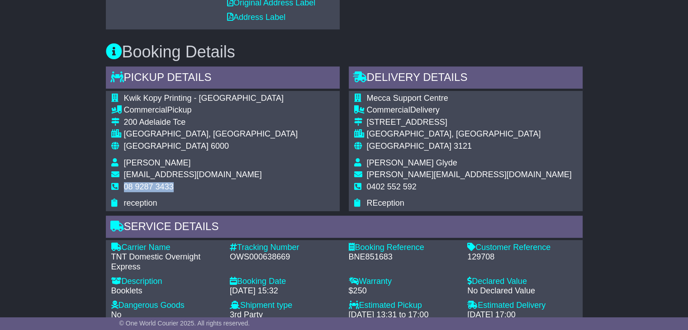
scroll to position [498, 0]
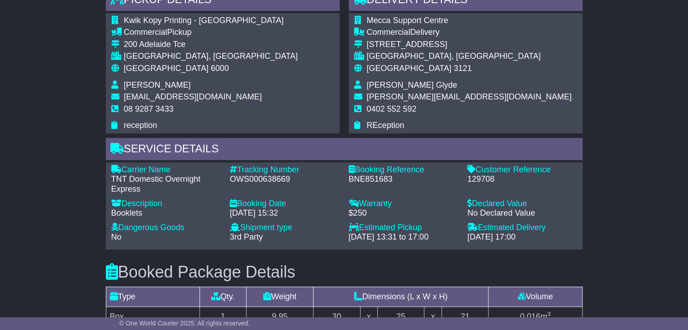
click at [270, 184] on div "Tracking Number - OWS000638669" at bounding box center [284, 179] width 119 height 29
click at [270, 178] on div "OWS000638669" at bounding box center [285, 180] width 110 height 10
click at [269, 177] on div "OWS000638669" at bounding box center [285, 180] width 110 height 10
copy div "OWS000638669"
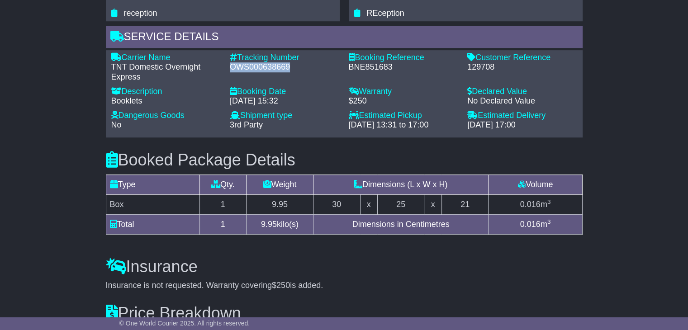
scroll to position [588, 0]
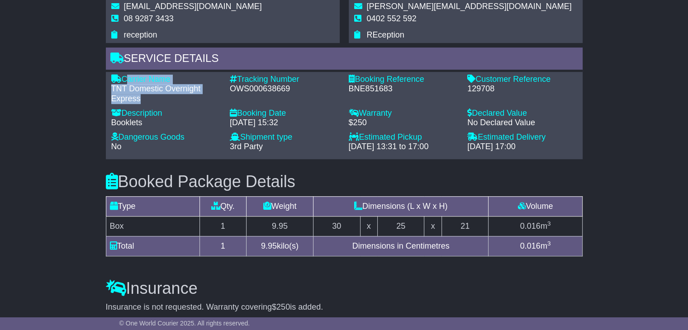
drag, startPoint x: 140, startPoint y: 97, endPoint x: 123, endPoint y: 76, distance: 27.3
click at [123, 76] on div "Carrier Name - TNT Domestic Overnight Express" at bounding box center [166, 89] width 119 height 29
copy div "Carrier Name - TNT Domestic Overnight Express"
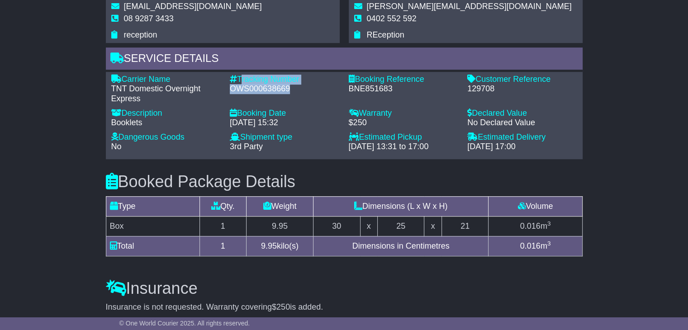
drag, startPoint x: 289, startPoint y: 86, endPoint x: 240, endPoint y: 75, distance: 50.5
click at [240, 75] on div "Tracking Number - OWS000638669" at bounding box center [284, 89] width 119 height 29
copy div "Tracking Number - OWS000638669"
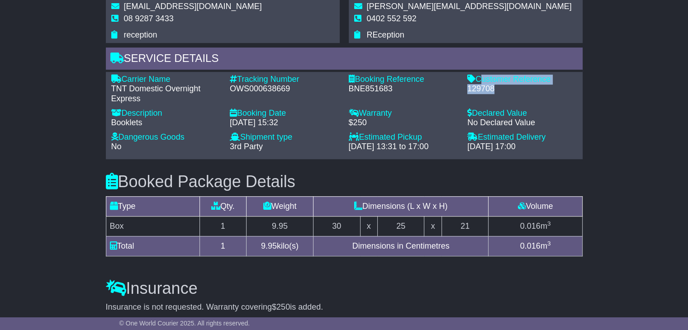
drag, startPoint x: 498, startPoint y: 87, endPoint x: 478, endPoint y: 79, distance: 21.3
click at [478, 79] on div "Customer Reference - 129708" at bounding box center [522, 89] width 119 height 29
copy div "Customer Reference - 129708"
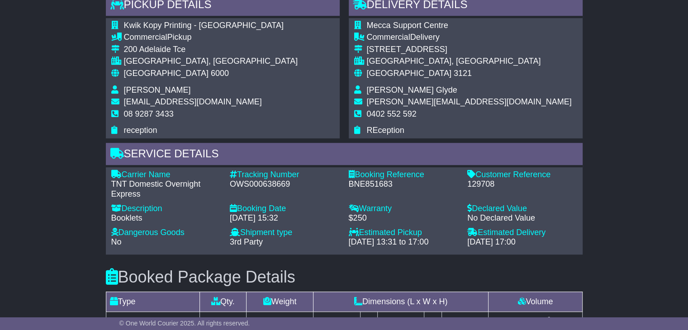
scroll to position [588, 0]
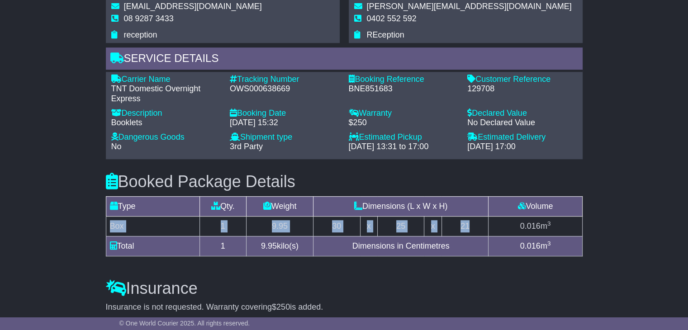
drag, startPoint x: 476, startPoint y: 227, endPoint x: 106, endPoint y: 226, distance: 370.0
click at [106, 226] on tr "Box 1 9.95 30 x 25 x 21 0.016 m 3" at bounding box center [344, 226] width 476 height 20
copy tr "Box 1 9.95 30 x 25 x 21"
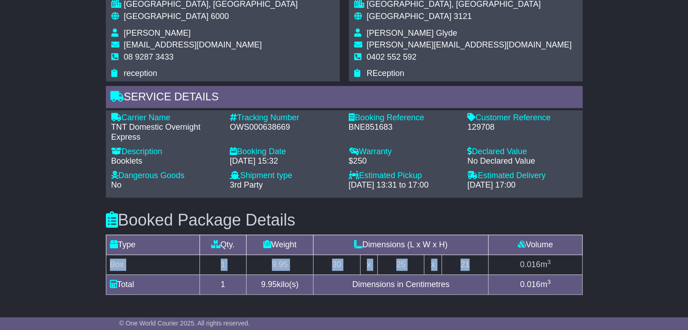
scroll to position [498, 0]
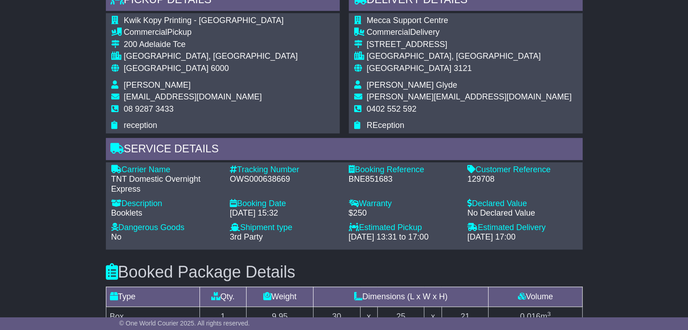
click at [386, 84] on span "[PERSON_NAME] Glyde" at bounding box center [412, 85] width 90 height 9
copy tbody "[PERSON_NAME] Glyde"
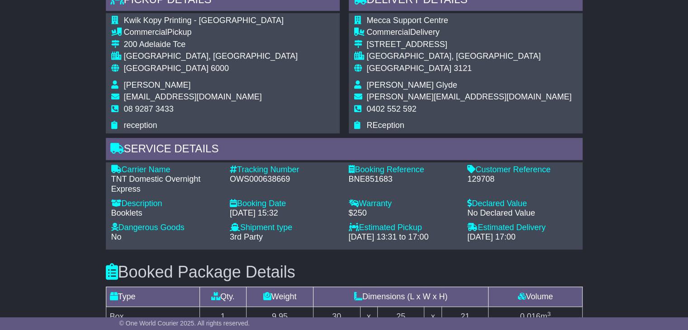
click at [391, 104] on span "0402 552 592" at bounding box center [392, 108] width 50 height 9
copy tbody "0402 552 592"
click at [148, 68] on span "[GEOGRAPHIC_DATA]" at bounding box center [166, 68] width 85 height 9
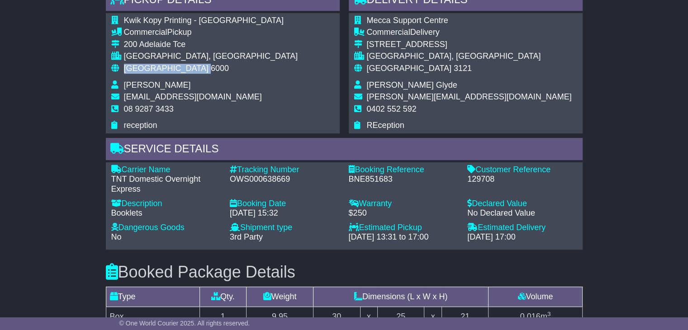
click at [148, 68] on span "[GEOGRAPHIC_DATA]" at bounding box center [166, 68] width 85 height 9
copy tbody "Australia 6000"
click at [390, 66] on span "[GEOGRAPHIC_DATA]" at bounding box center [409, 68] width 85 height 9
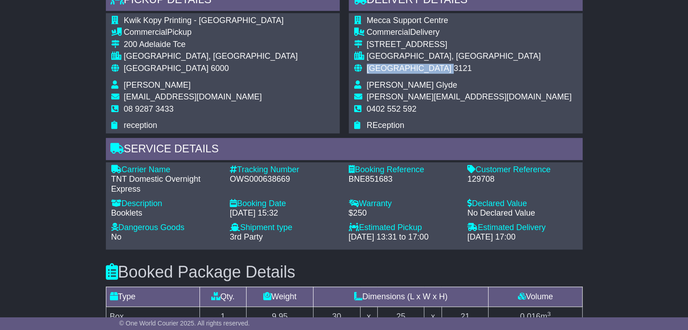
click at [390, 66] on span "[GEOGRAPHIC_DATA]" at bounding box center [409, 68] width 85 height 9
copy tbody "Australia 3121"
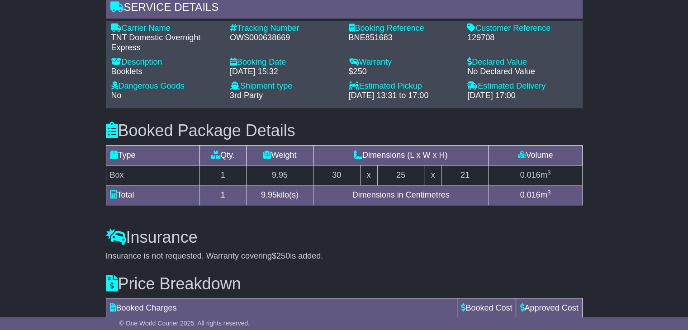
scroll to position [758, 0]
